Goal: Information Seeking & Learning: Learn about a topic

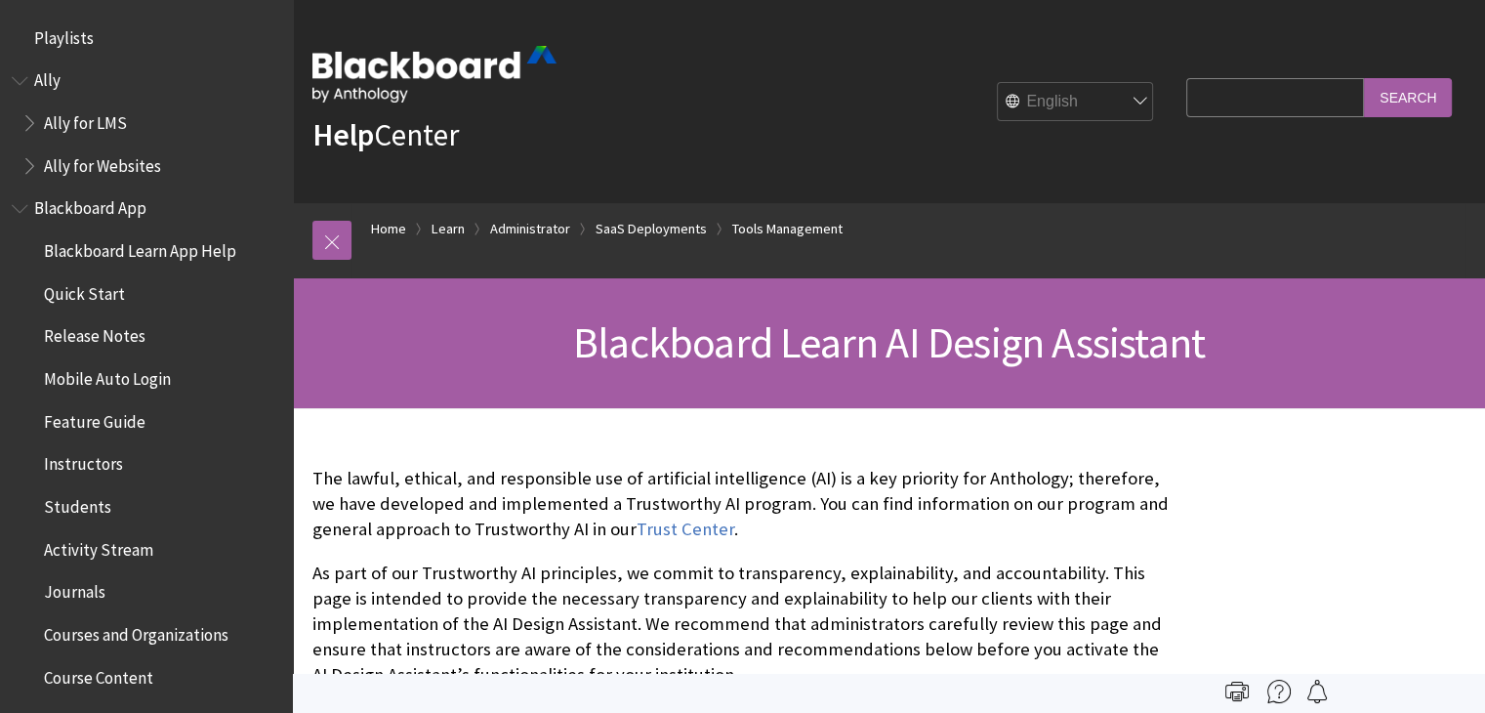
scroll to position [3498, 0]
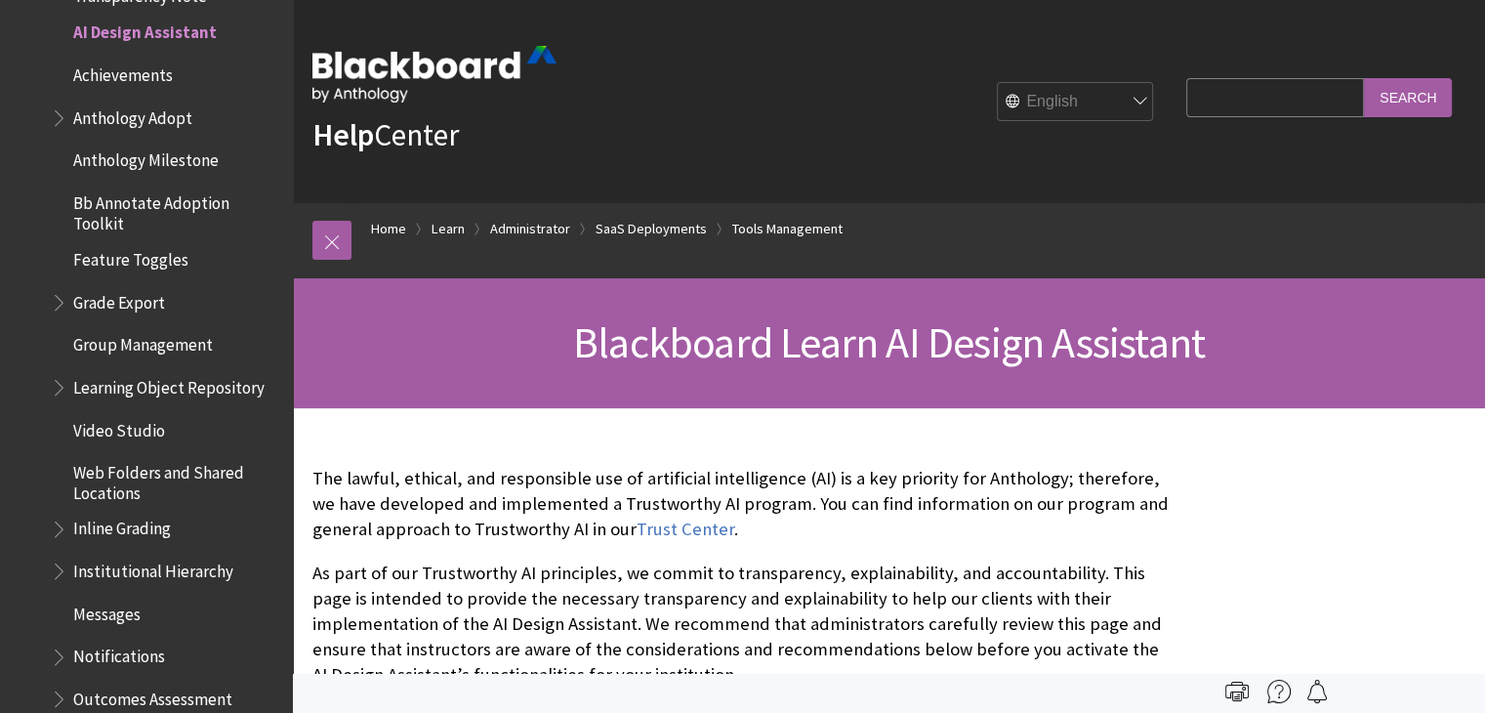
click at [264, 63] on ul "Manage Tools Achievements Adaptive Release Anthology Ally Analytics for Learn A…" at bounding box center [161, 11] width 240 height 1919
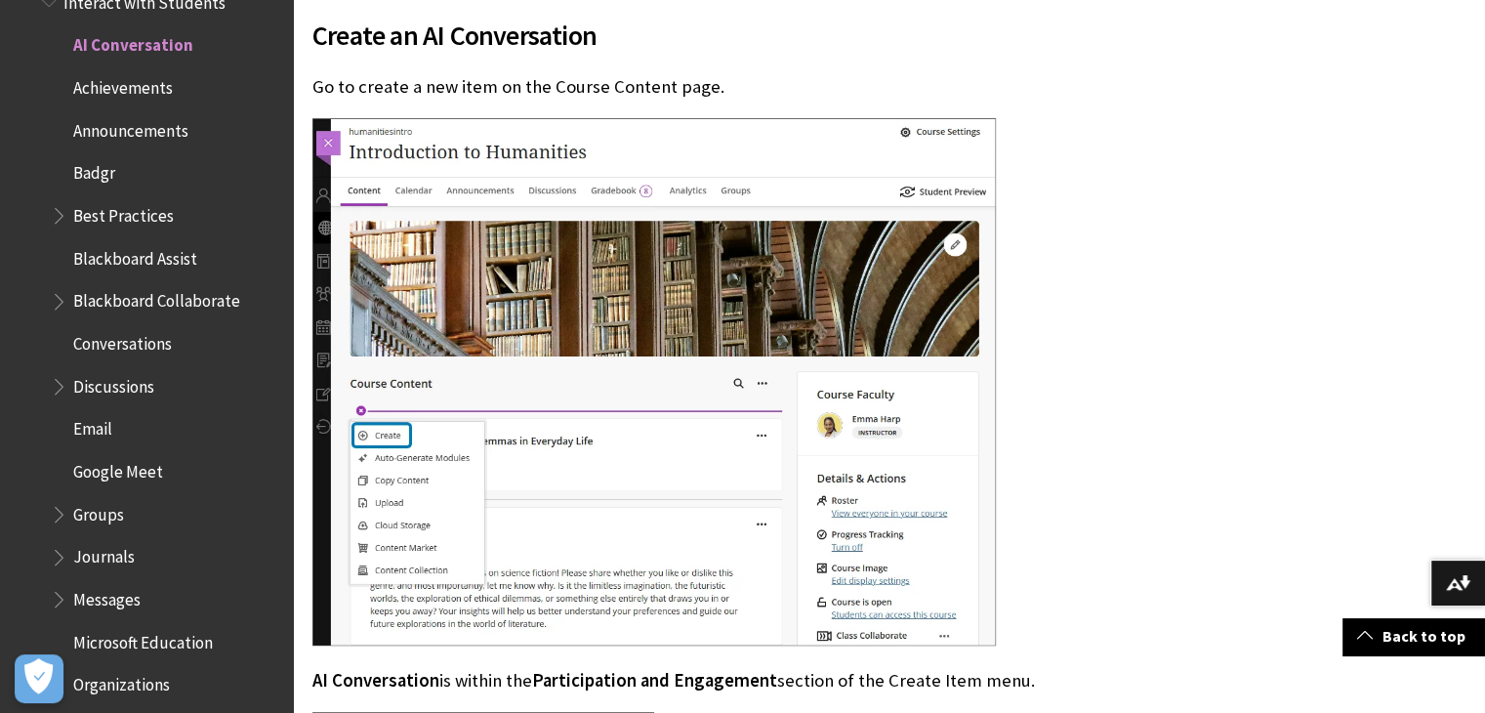
scroll to position [1367, 0]
